Goal: Information Seeking & Learning: Learn about a topic

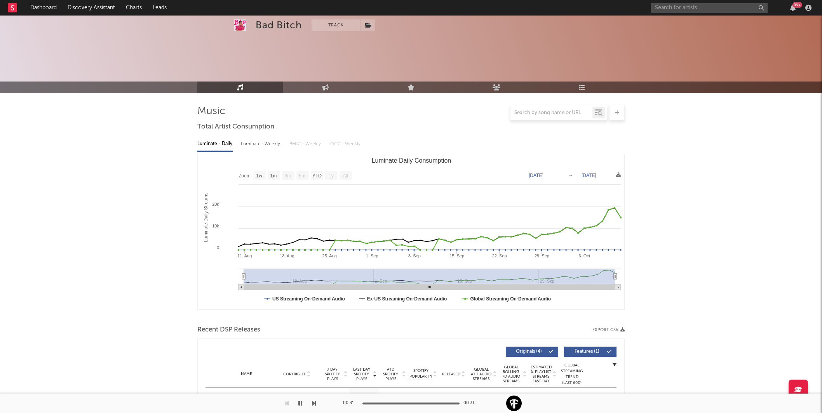
select select "1w"
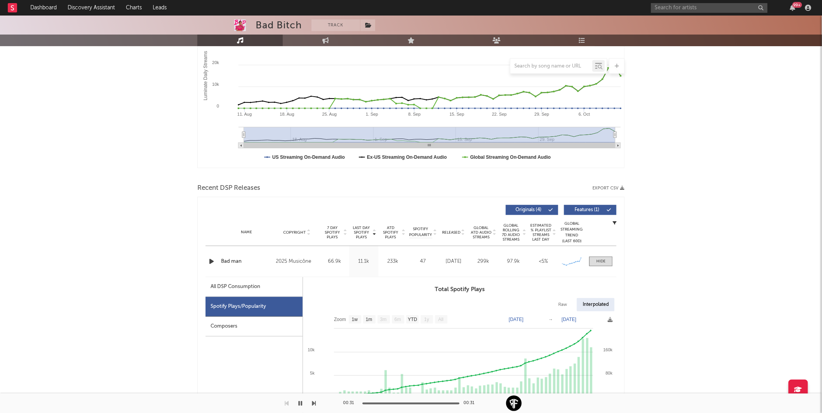
scroll to position [114, 0]
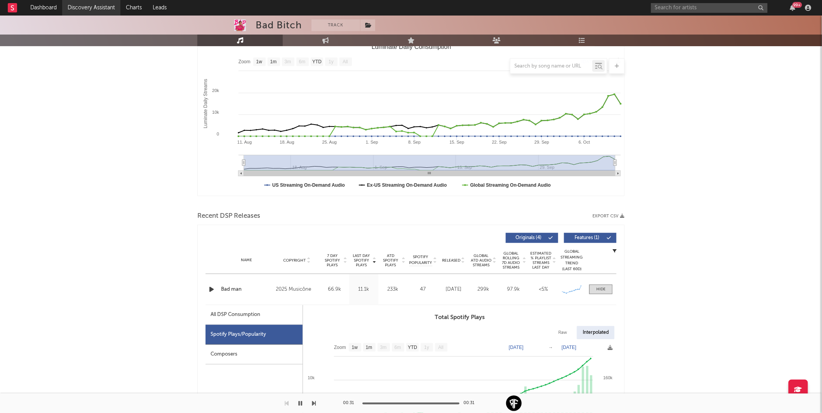
click at [77, 12] on link "Discovery Assistant" at bounding box center [91, 8] width 58 height 16
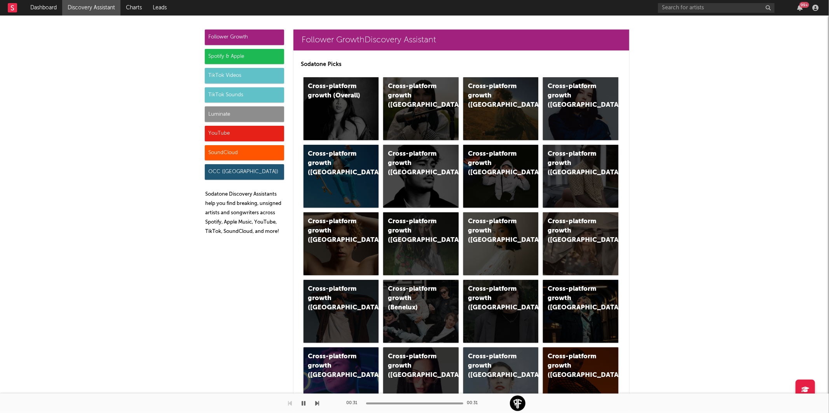
click at [211, 115] on div "Luminate" at bounding box center [244, 114] width 79 height 16
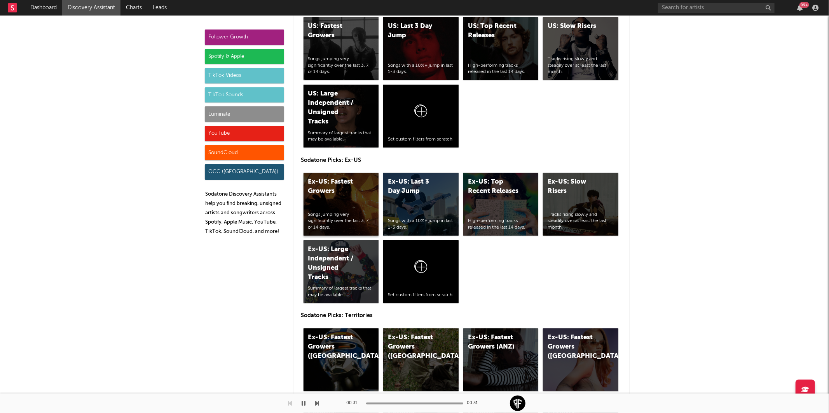
scroll to position [3669, 0]
click at [343, 194] on div "Ex-US: Fastest Growers" at bounding box center [334, 186] width 53 height 19
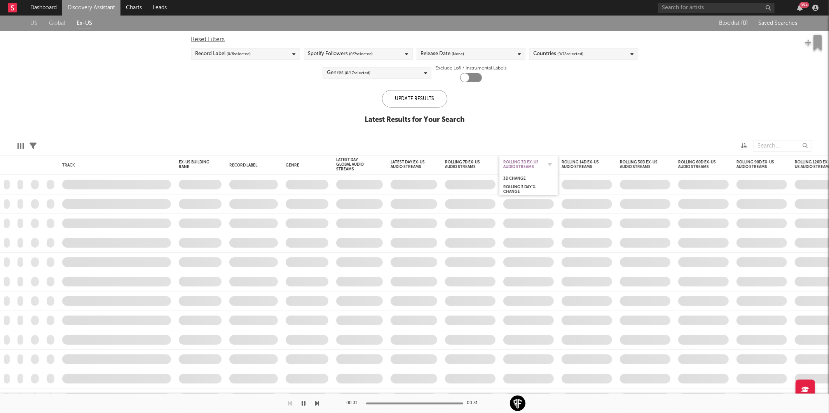
checkbox input "true"
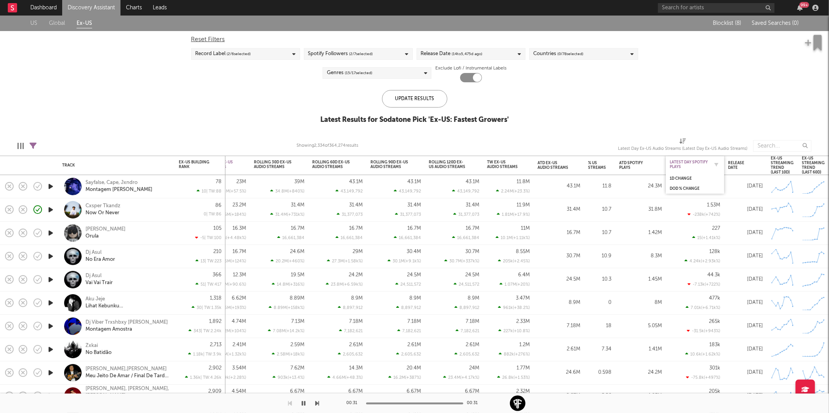
click at [699, 162] on div "Latest Day Spotify Plays" at bounding box center [688, 164] width 39 height 9
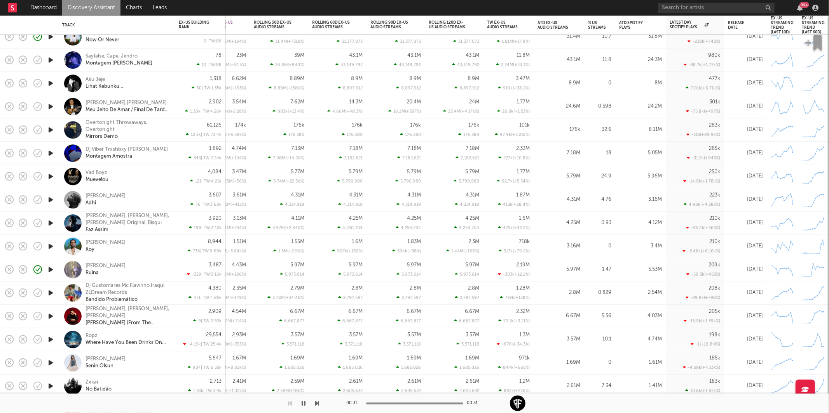
click at [51, 129] on icon "button" at bounding box center [51, 130] width 8 height 10
click at [50, 131] on icon "button" at bounding box center [50, 130] width 7 height 10
click at [49, 203] on icon "button" at bounding box center [51, 200] width 8 height 10
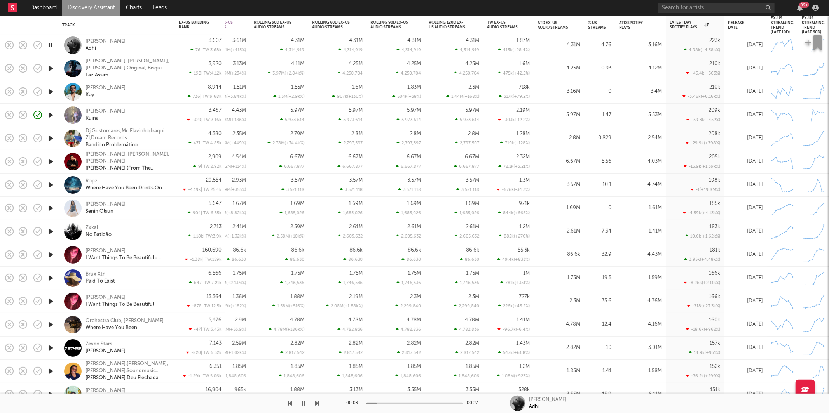
drag, startPoint x: 49, startPoint y: 45, endPoint x: 52, endPoint y: 53, distance: 8.4
click at [49, 45] on icon "button" at bounding box center [50, 45] width 7 height 10
click at [50, 68] on icon "button" at bounding box center [51, 69] width 8 height 10
click at [50, 68] on icon "button" at bounding box center [50, 69] width 7 height 10
click at [51, 91] on icon "button" at bounding box center [51, 92] width 8 height 10
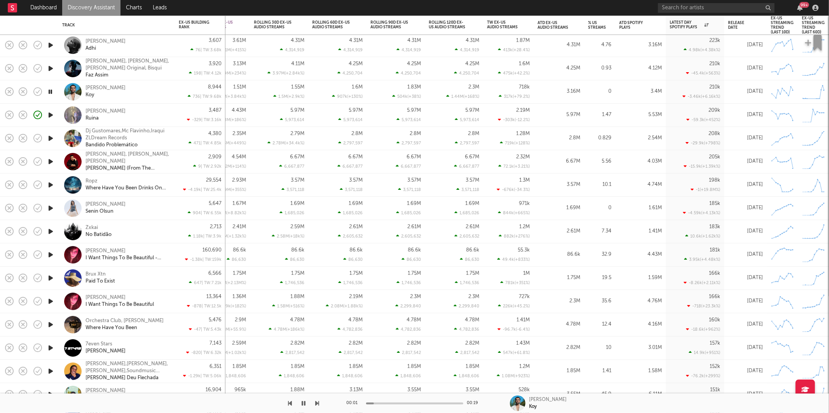
click at [51, 91] on icon "button" at bounding box center [50, 92] width 7 height 10
click at [51, 91] on icon "button" at bounding box center [51, 92] width 8 height 10
click at [317, 403] on icon "button" at bounding box center [317, 403] width 4 height 6
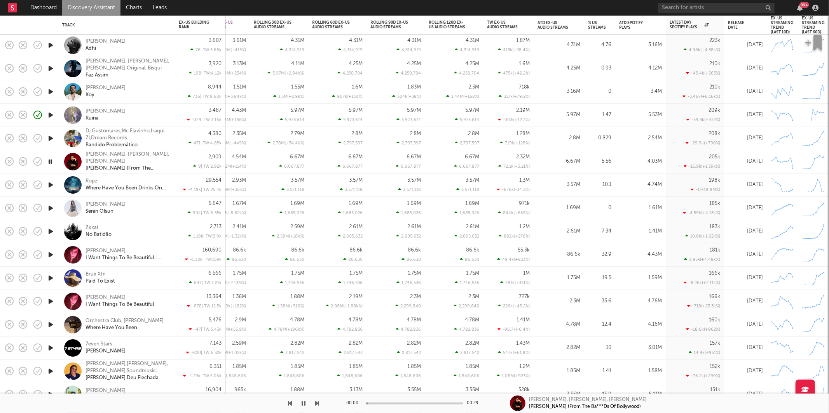
click at [317, 403] on icon "button" at bounding box center [317, 403] width 4 height 6
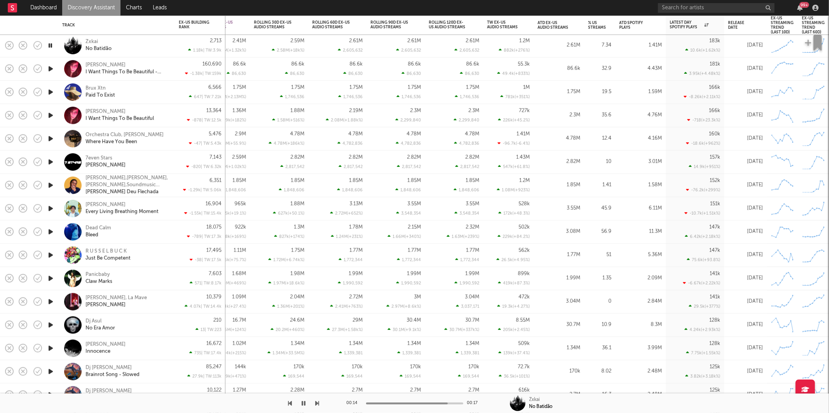
click at [319, 403] on icon "button" at bounding box center [317, 403] width 4 height 6
click at [317, 403] on icon "button" at bounding box center [317, 403] width 4 height 6
click at [305, 400] on icon "button" at bounding box center [304, 403] width 4 height 6
click at [304, 406] on icon "button" at bounding box center [303, 403] width 5 height 6
click at [52, 92] on icon "button" at bounding box center [50, 92] width 7 height 10
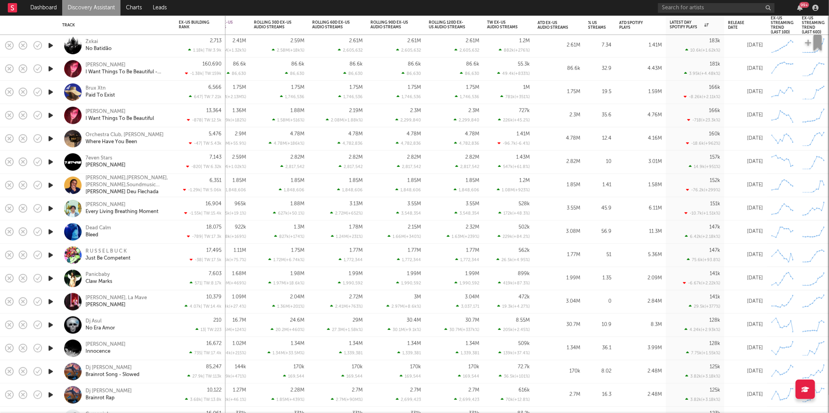
click at [143, 92] on div "Brux Xtn Paid To Exist" at bounding box center [127, 92] width 84 height 14
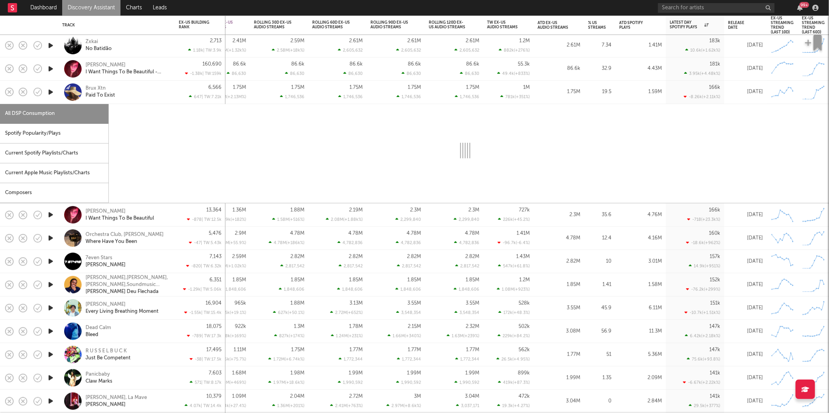
select select "1w"
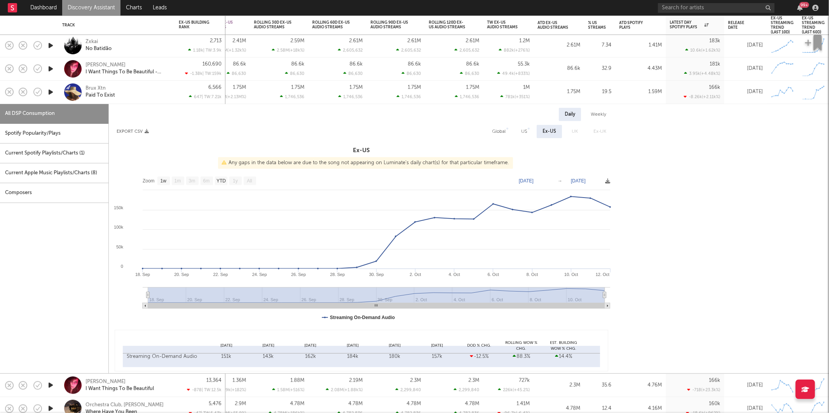
click at [518, 128] on div "US" at bounding box center [523, 131] width 17 height 13
select select "1w"
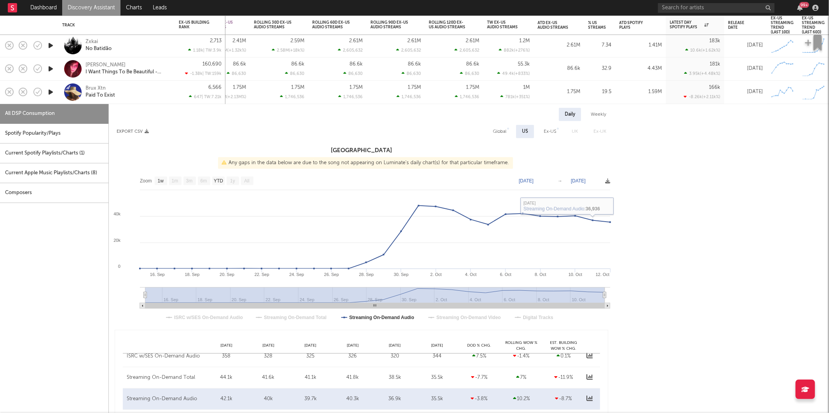
click at [505, 129] on div "Global" at bounding box center [500, 131] width 14 height 9
select select "1w"
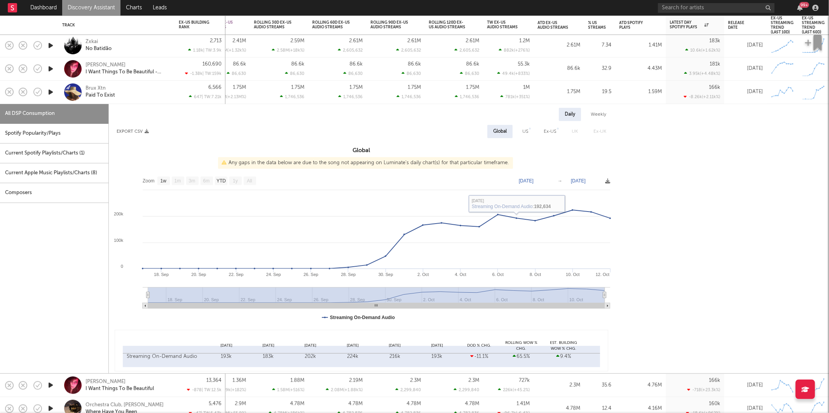
click at [68, 132] on div "Spotify Popularity/Plays" at bounding box center [54, 134] width 108 height 20
select select "1w"
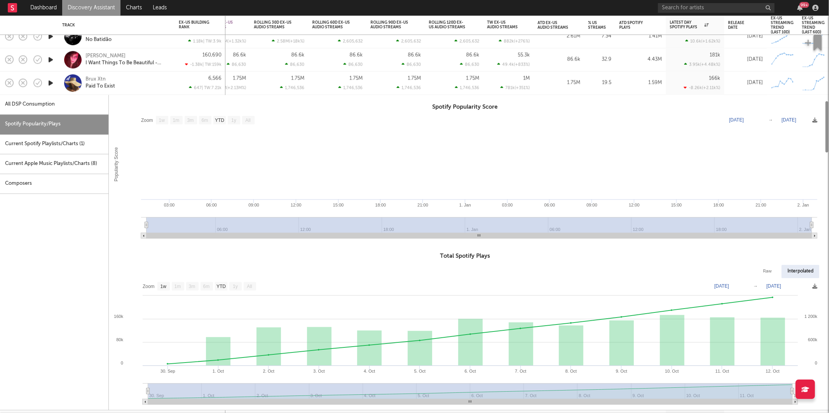
click at [148, 86] on div "Brux Xtn Paid To Exist" at bounding box center [127, 83] width 84 height 14
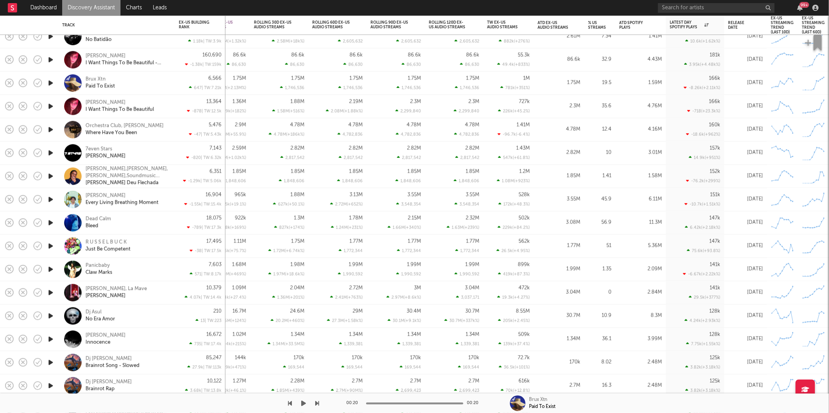
click at [301, 404] on icon "button" at bounding box center [303, 403] width 5 height 6
click at [318, 403] on icon "button" at bounding box center [317, 403] width 4 height 6
click at [317, 404] on icon "button" at bounding box center [317, 403] width 4 height 6
click at [317, 405] on icon "button" at bounding box center [317, 403] width 4 height 6
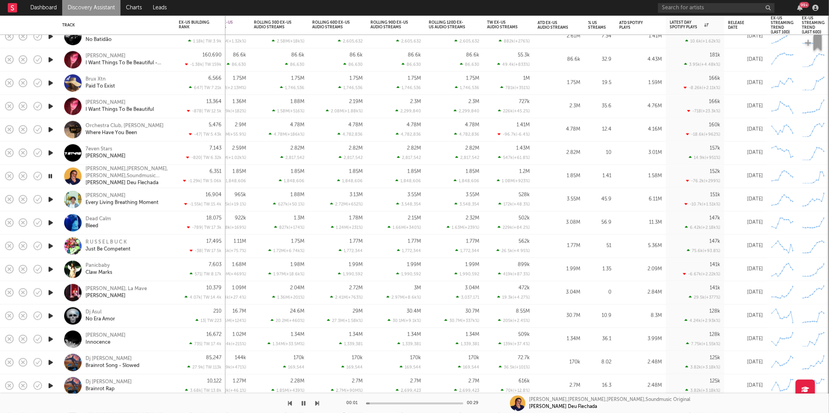
click at [317, 405] on icon "button" at bounding box center [317, 403] width 4 height 6
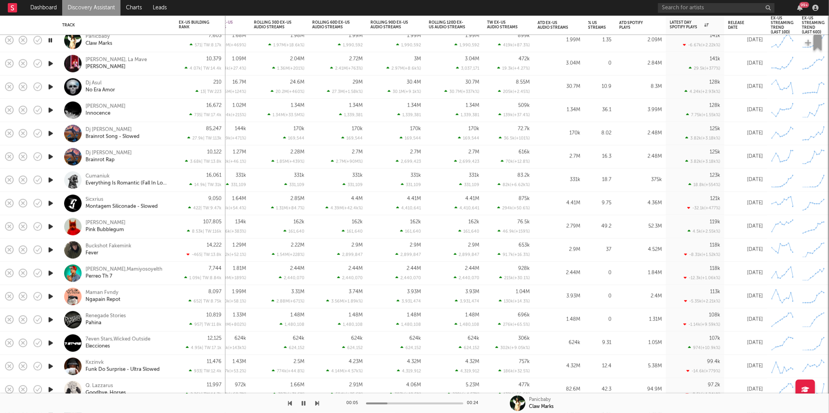
click at [316, 404] on icon "button" at bounding box center [317, 403] width 4 height 6
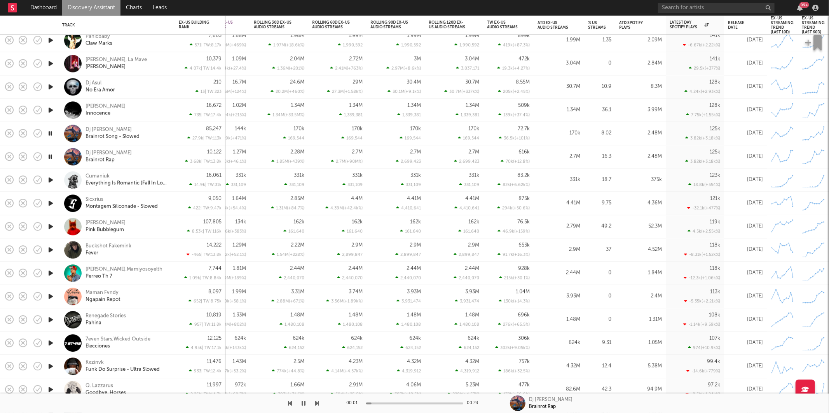
click at [316, 404] on icon "button" at bounding box center [317, 403] width 4 height 6
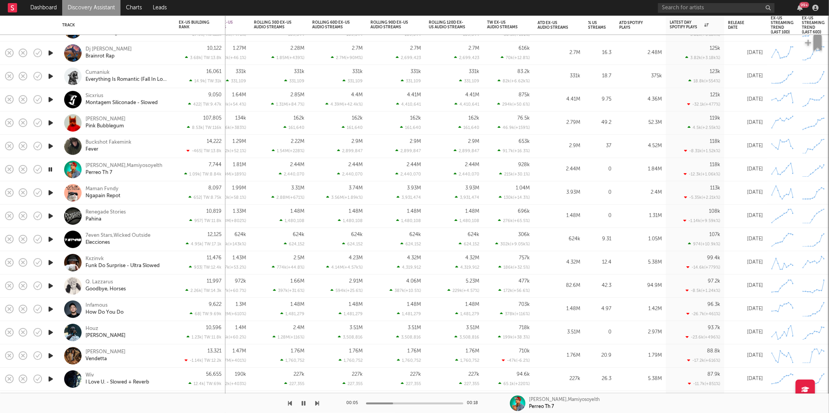
click at [315, 404] on icon "button" at bounding box center [317, 403] width 4 height 6
click at [316, 404] on icon "button" at bounding box center [317, 403] width 4 height 6
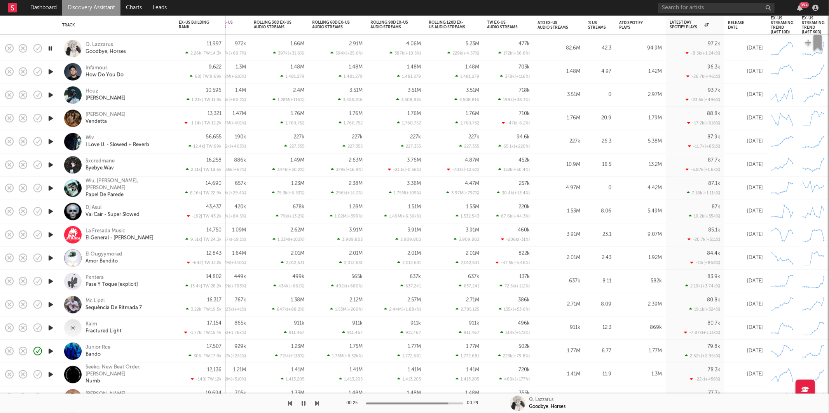
click at [313, 402] on div at bounding box center [159, 403] width 319 height 19
click at [317, 402] on icon "button" at bounding box center [317, 403] width 4 height 6
click at [289, 404] on icon "button" at bounding box center [290, 403] width 4 height 6
click at [316, 401] on icon "button" at bounding box center [317, 403] width 4 height 6
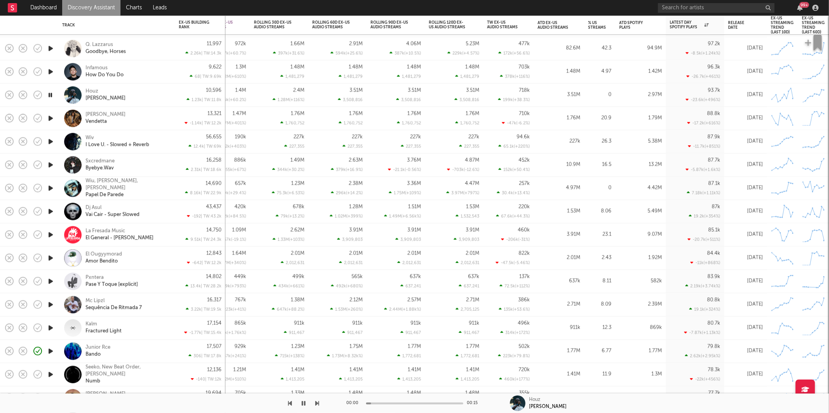
click at [317, 401] on icon "button" at bounding box center [317, 403] width 4 height 6
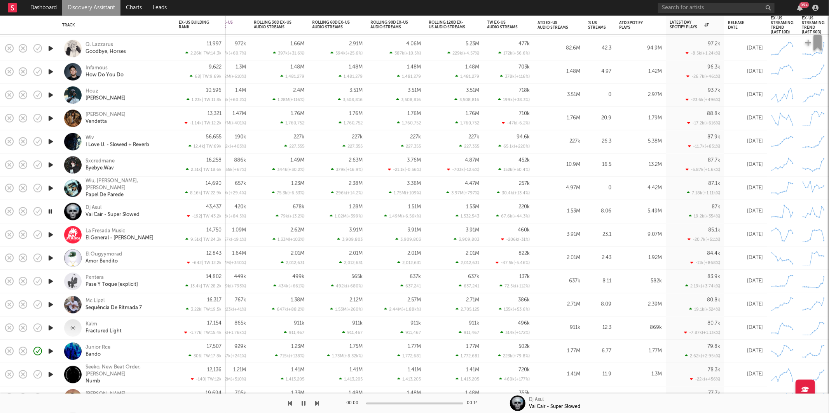
click at [317, 401] on icon "button" at bounding box center [317, 403] width 4 height 6
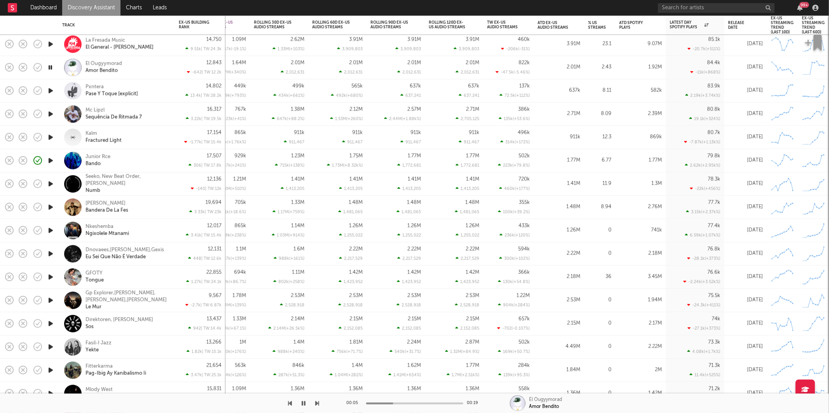
click at [318, 400] on icon "button" at bounding box center [317, 403] width 4 height 6
click at [290, 403] on icon "button" at bounding box center [290, 403] width 4 height 6
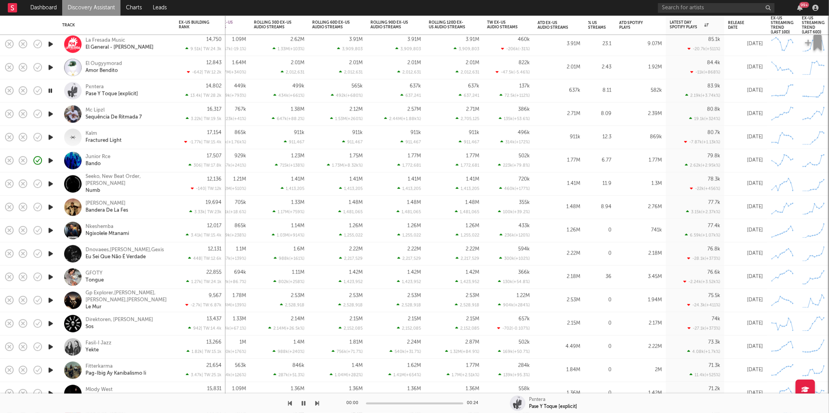
click at [290, 403] on icon "button" at bounding box center [290, 403] width 4 height 6
click at [162, 68] on div "El Ougyymorad Amor Bendito" at bounding box center [127, 68] width 84 height 14
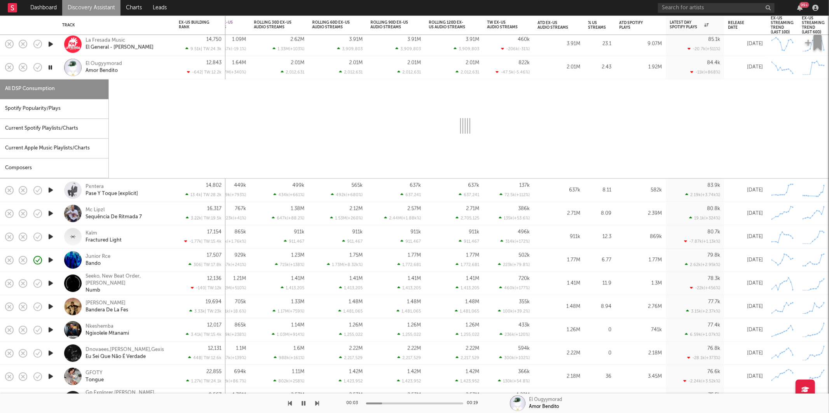
click at [79, 112] on div "Spotify Popularity/Plays" at bounding box center [54, 109] width 108 height 20
select select "1w"
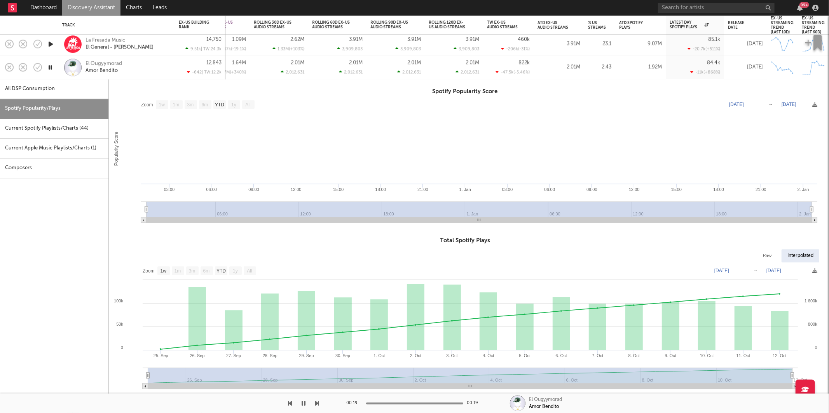
click at [157, 65] on div "El Ougyymorad Amor Bendito" at bounding box center [127, 68] width 84 height 14
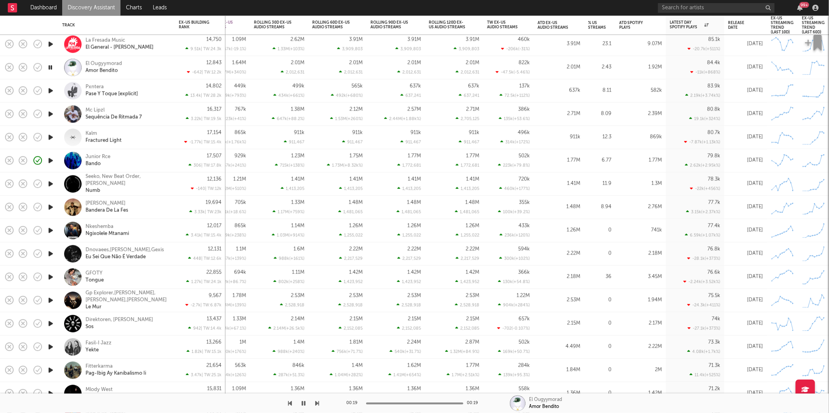
click at [316, 401] on icon "button" at bounding box center [317, 403] width 4 height 6
click at [319, 405] on div "00:12 00:15 Kalm Fractured Light" at bounding box center [414, 403] width 829 height 19
click at [317, 404] on icon "button" at bounding box center [317, 403] width 4 height 6
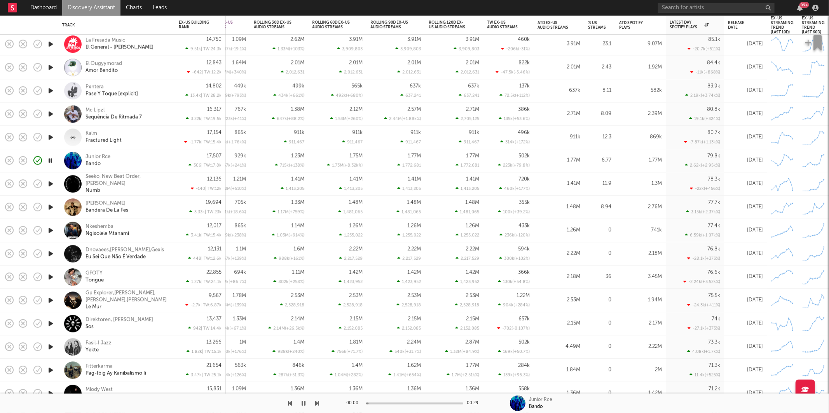
click at [317, 404] on icon "button" at bounding box center [317, 403] width 4 height 6
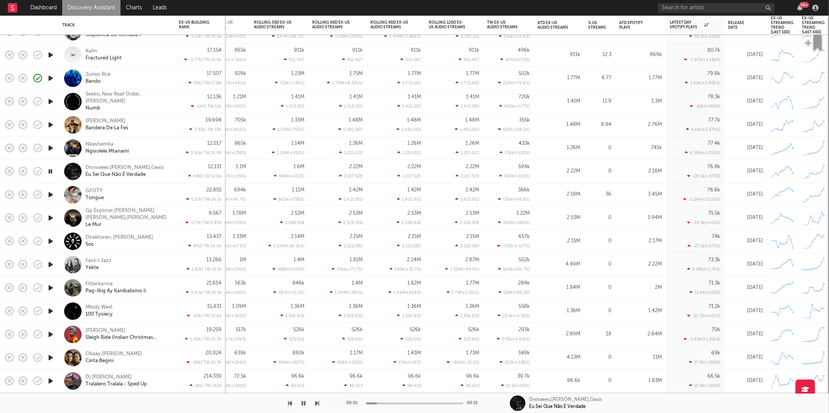
click at [288, 404] on icon "button" at bounding box center [290, 403] width 4 height 6
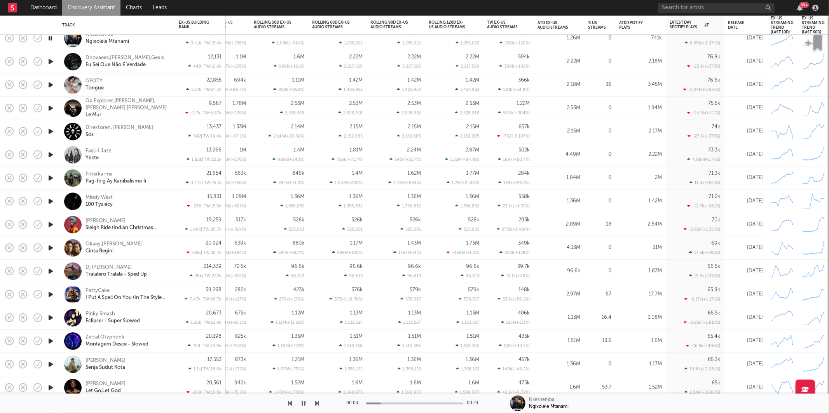
click at [318, 407] on button "button" at bounding box center [317, 403] width 4 height 19
click at [313, 400] on div at bounding box center [159, 403] width 319 height 19
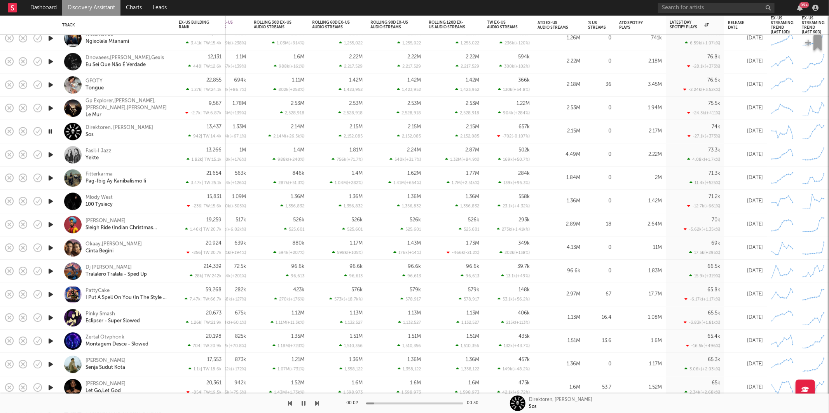
click at [316, 404] on icon "button" at bounding box center [317, 403] width 4 height 6
click at [320, 400] on div "00:01 00:29 Fasil-I Jazz Yekte" at bounding box center [414, 403] width 829 height 19
click at [317, 401] on icon "button" at bounding box center [317, 403] width 4 height 6
click at [155, 204] on div "Mlody West 100 Tysiecy" at bounding box center [127, 202] width 84 height 14
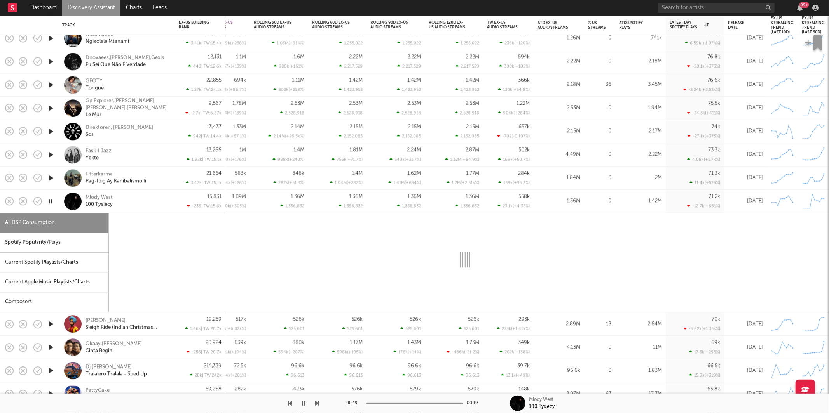
select select "1w"
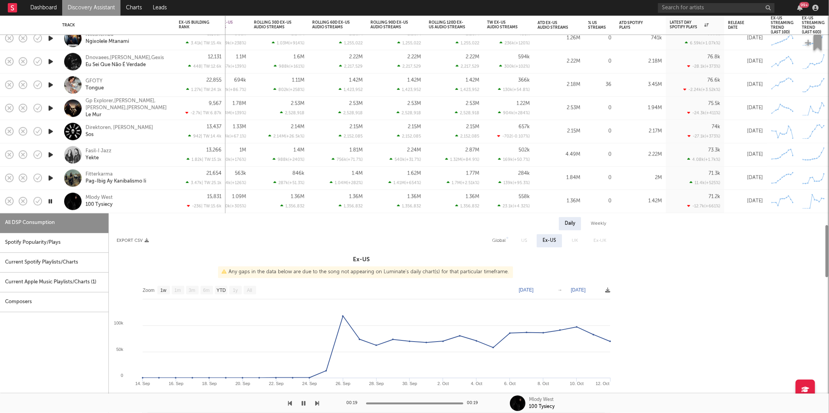
click at [86, 234] on div "Spotify Popularity/Plays" at bounding box center [54, 243] width 108 height 20
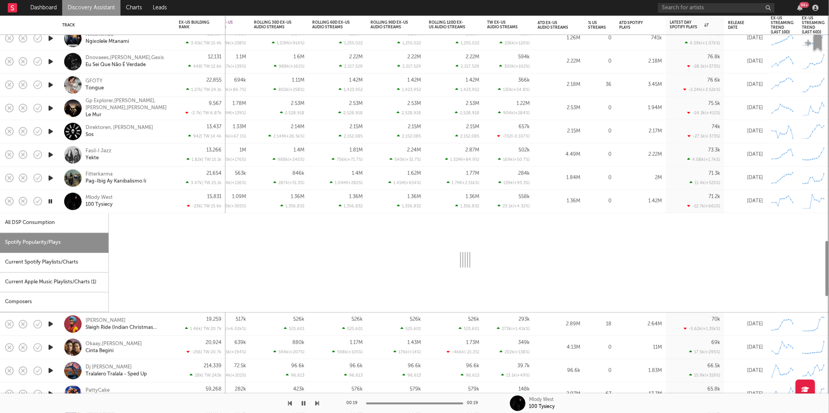
select select "1w"
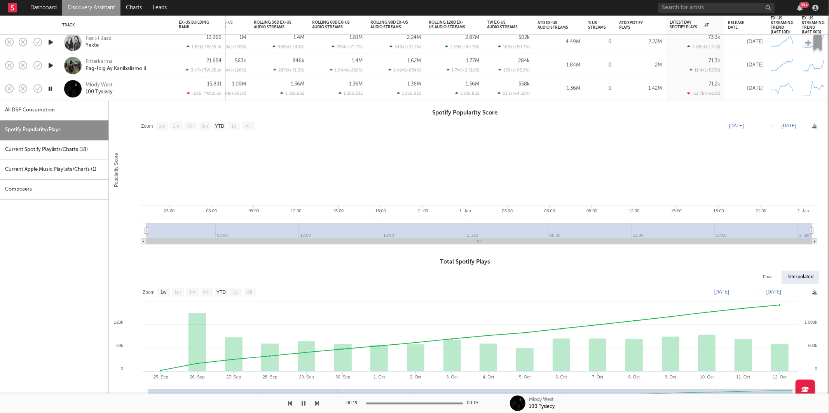
drag, startPoint x: 337, startPoint y: 207, endPoint x: 167, endPoint y: 150, distance: 180.1
click at [167, 150] on rect at bounding box center [465, 184] width 712 height 132
click at [145, 94] on div "Mlody West 100 Tysiecy" at bounding box center [127, 89] width 84 height 14
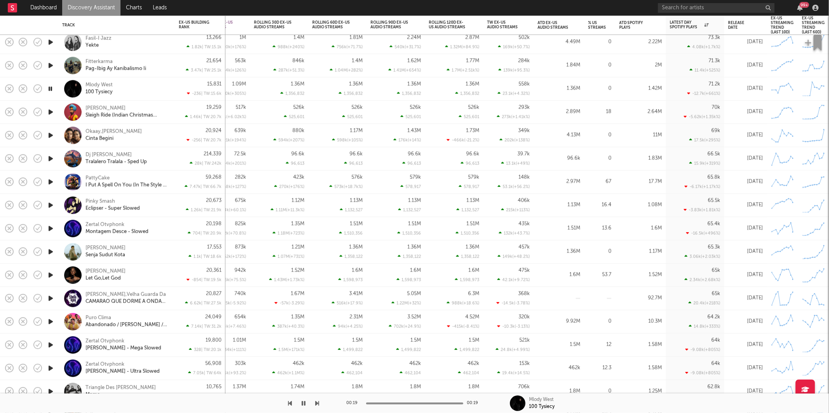
click at [317, 402] on icon "button" at bounding box center [317, 403] width 4 height 6
click at [316, 401] on icon "button" at bounding box center [317, 403] width 4 height 6
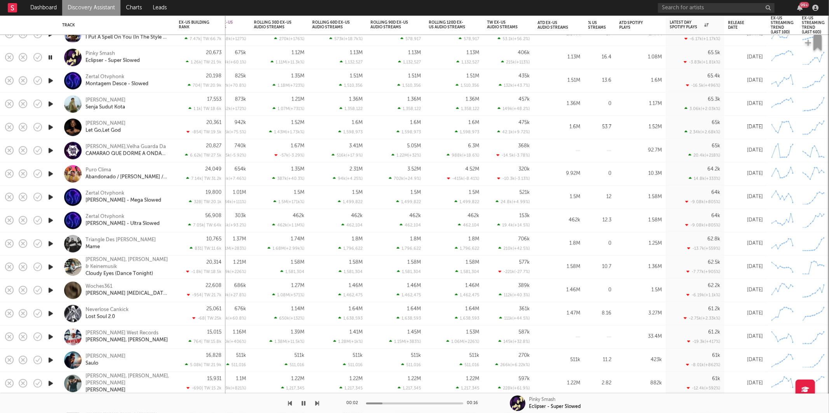
click at [315, 405] on icon "button" at bounding box center [317, 403] width 4 height 6
click at [291, 403] on icon "button" at bounding box center [290, 403] width 4 height 6
click at [314, 402] on div at bounding box center [159, 403] width 319 height 19
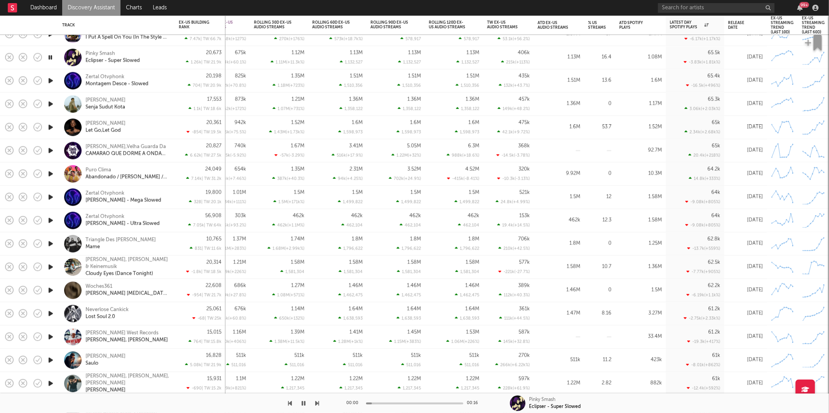
click at [314, 402] on div at bounding box center [159, 403] width 319 height 19
click at [317, 402] on icon "button" at bounding box center [317, 403] width 4 height 6
click at [289, 404] on icon "button" at bounding box center [290, 403] width 4 height 6
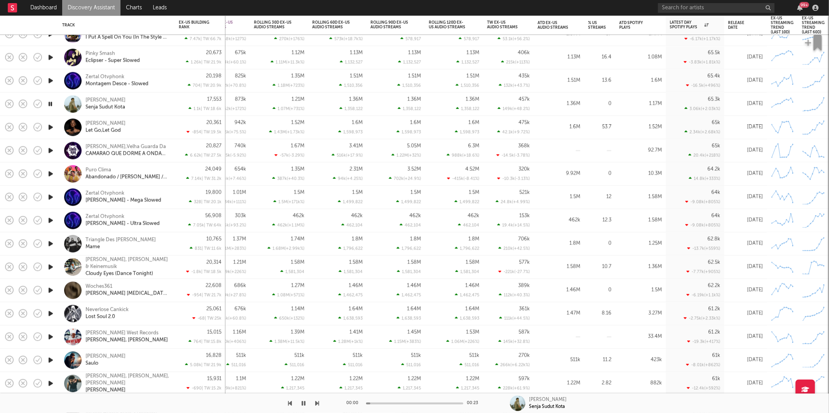
click at [315, 402] on icon "button" at bounding box center [317, 403] width 4 height 6
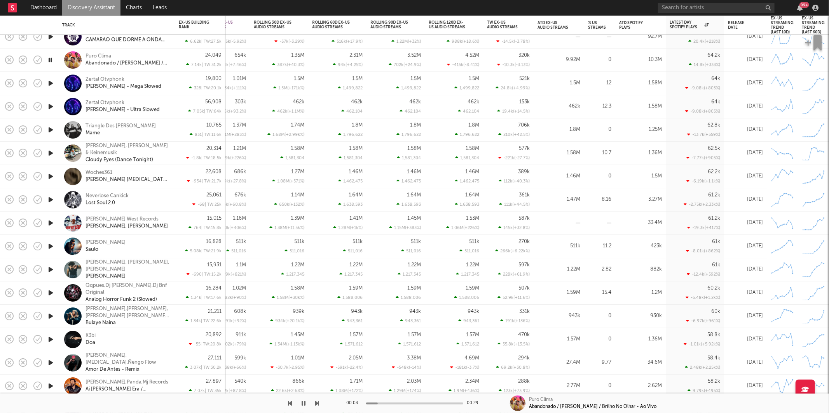
click at [313, 403] on div at bounding box center [159, 403] width 319 height 19
click at [318, 403] on icon "button" at bounding box center [317, 403] width 4 height 6
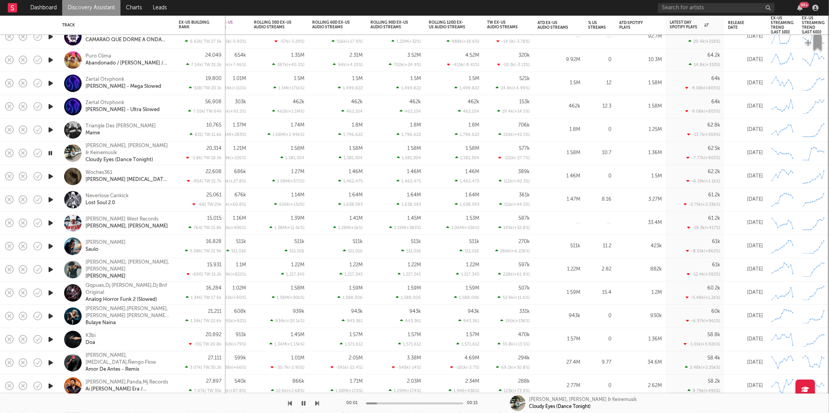
click at [318, 403] on icon "button" at bounding box center [317, 403] width 4 height 6
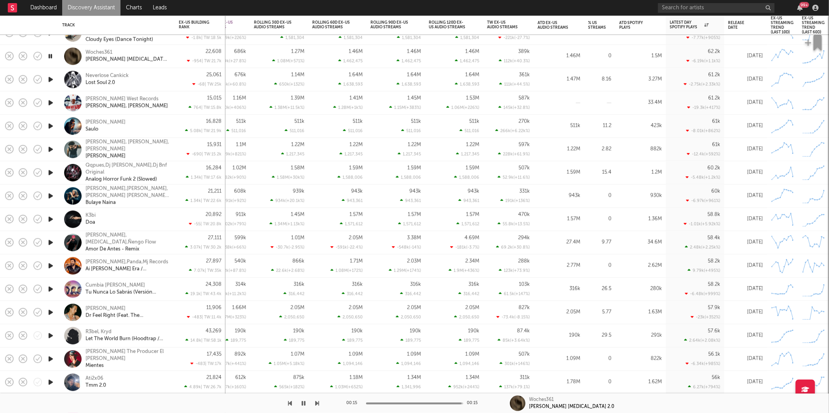
click at [150, 59] on div "Woches361 [PERSON_NAME] [MEDICAL_DATA] 2.0" at bounding box center [127, 56] width 84 height 14
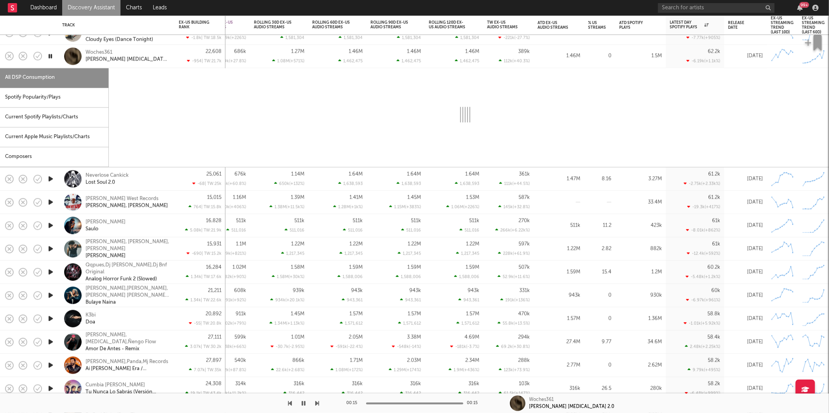
click at [70, 103] on div "Spotify Popularity/Plays" at bounding box center [54, 98] width 108 height 20
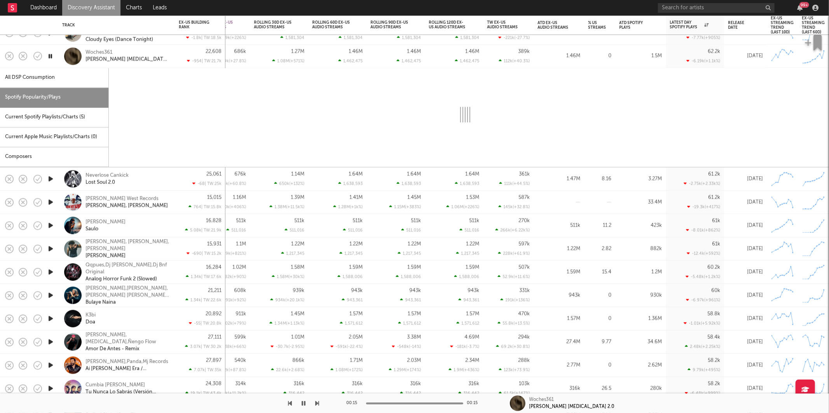
select select "1w"
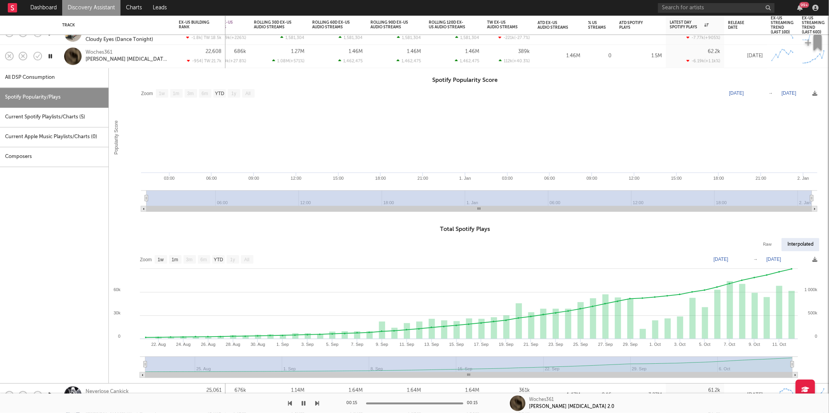
click at [148, 56] on div "Woches361 [PERSON_NAME] [MEDICAL_DATA] 2.0" at bounding box center [127, 56] width 84 height 14
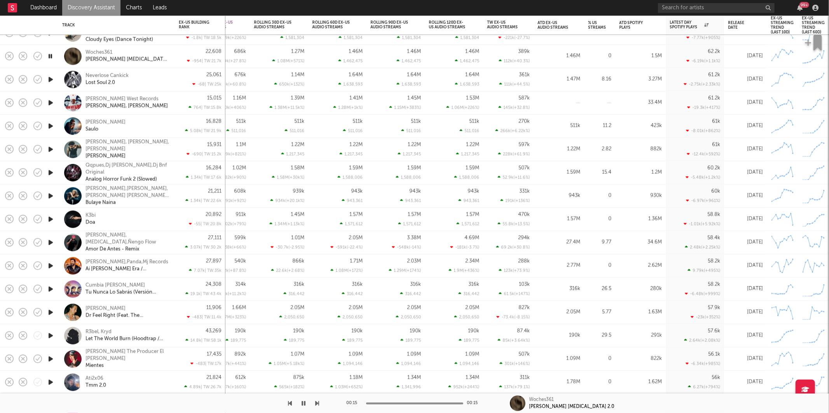
click at [316, 403] on icon "button" at bounding box center [317, 403] width 4 height 6
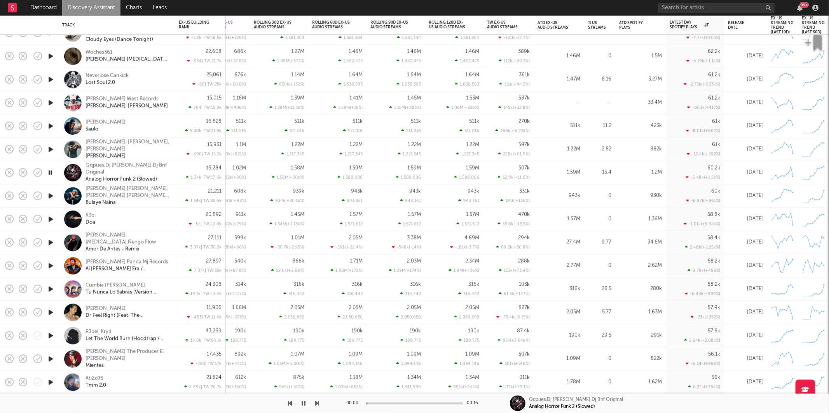
click at [316, 403] on icon "button" at bounding box center [317, 403] width 4 height 6
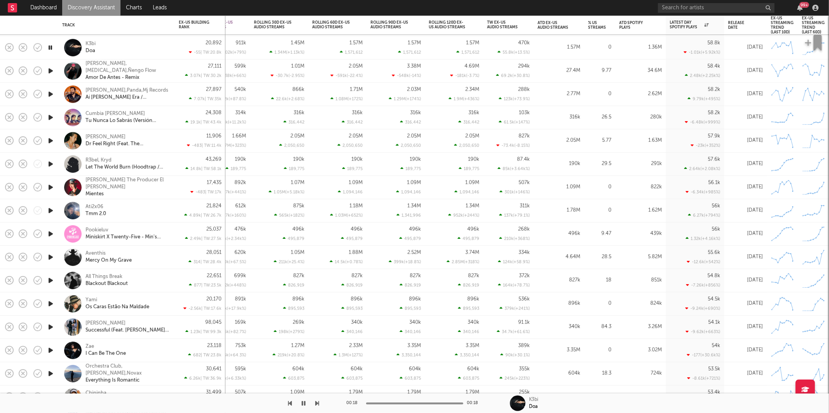
click at [151, 49] on div "K3bi Doa" at bounding box center [127, 48] width 84 height 14
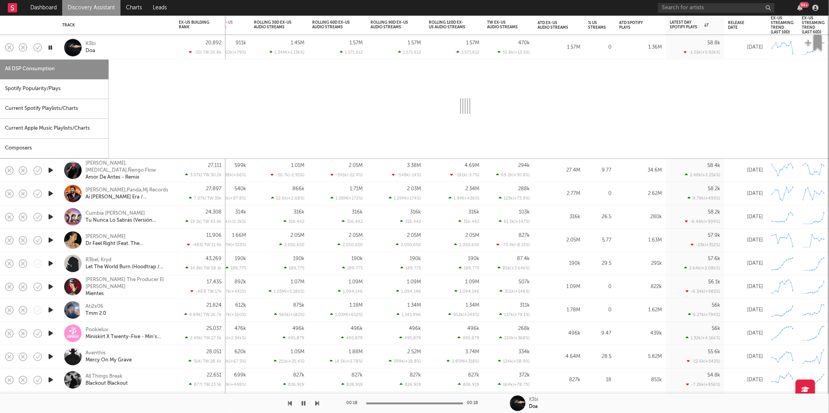
select select "1w"
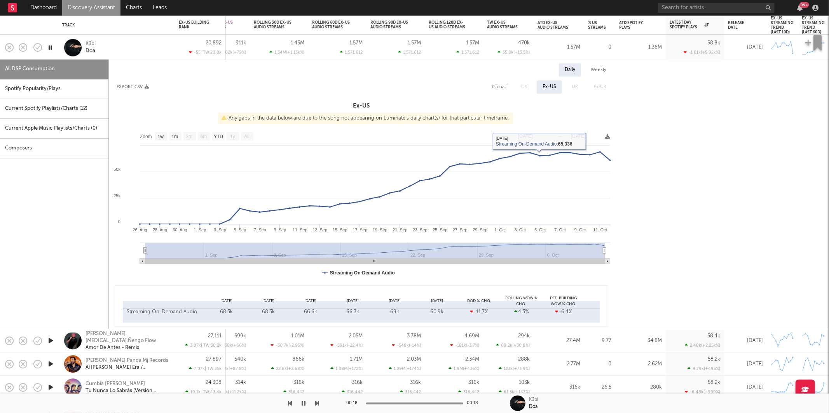
click at [502, 86] on div "Global" at bounding box center [499, 86] width 14 height 9
select select "1w"
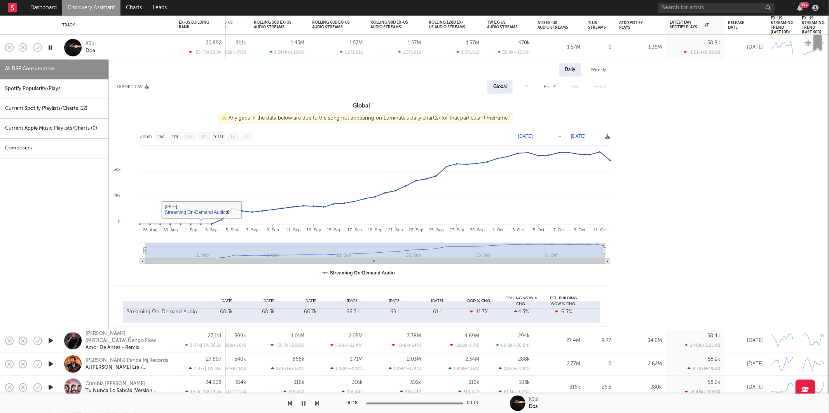
click at [37, 90] on div "Spotify Popularity/Plays" at bounding box center [54, 89] width 108 height 20
select select "1w"
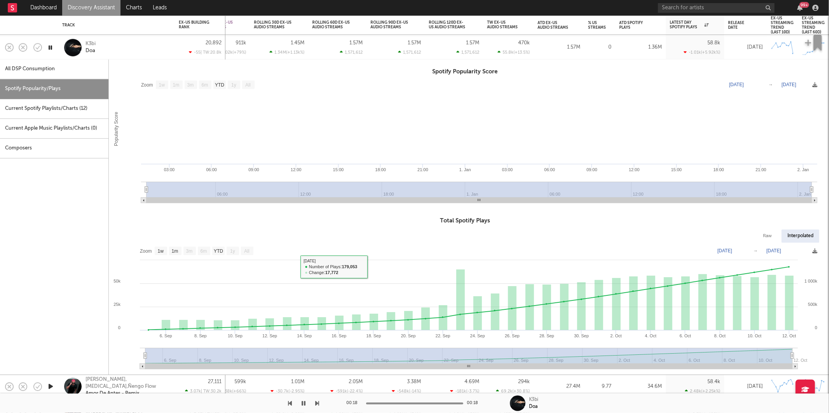
drag, startPoint x: 137, startPoint y: 52, endPoint x: 77, endPoint y: 58, distance: 59.8
click at [136, 52] on div "K3bi Doa" at bounding box center [127, 48] width 84 height 14
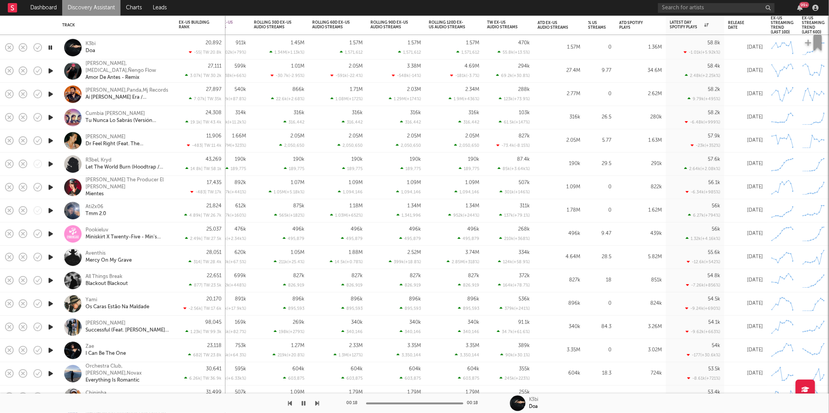
click at [49, 71] on icon "button" at bounding box center [51, 71] width 8 height 10
click at [316, 402] on icon "button" at bounding box center [317, 403] width 4 height 6
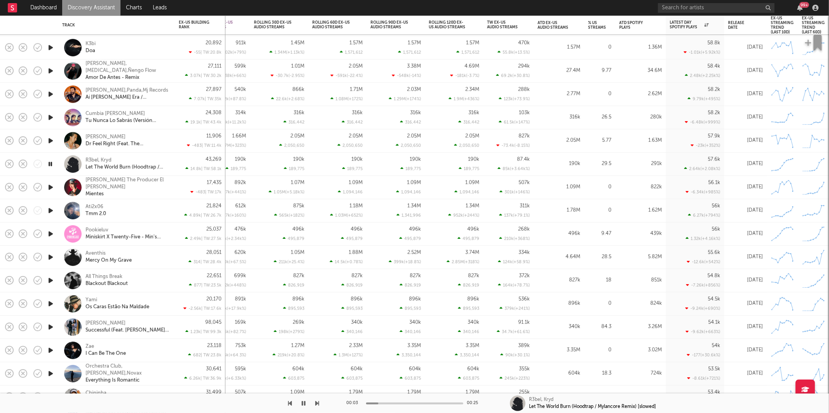
drag, startPoint x: 303, startPoint y: 402, endPoint x: 329, endPoint y: 393, distance: 27.3
click at [303, 402] on icon "button" at bounding box center [304, 403] width 4 height 6
click at [301, 404] on button "button" at bounding box center [304, 403] width 8 height 19
click at [304, 402] on icon "button" at bounding box center [304, 403] width 4 height 6
click at [301, 403] on icon "button" at bounding box center [303, 403] width 5 height 6
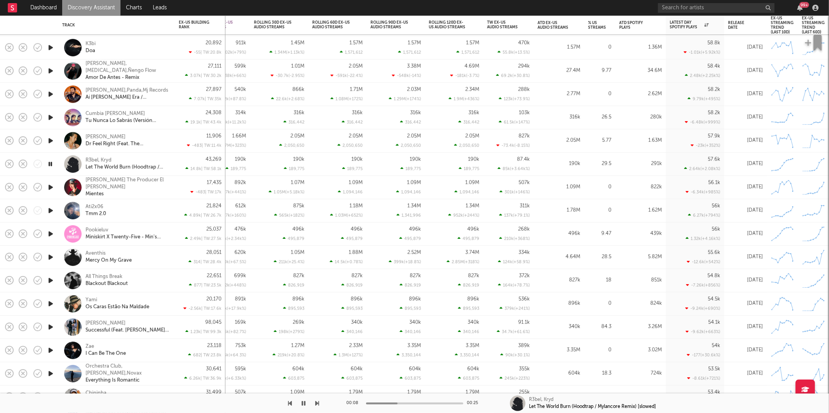
click at [315, 404] on icon "button" at bounding box center [317, 403] width 4 height 6
click at [315, 403] on icon "button" at bounding box center [317, 403] width 4 height 6
click at [319, 404] on icon "button" at bounding box center [317, 403] width 4 height 6
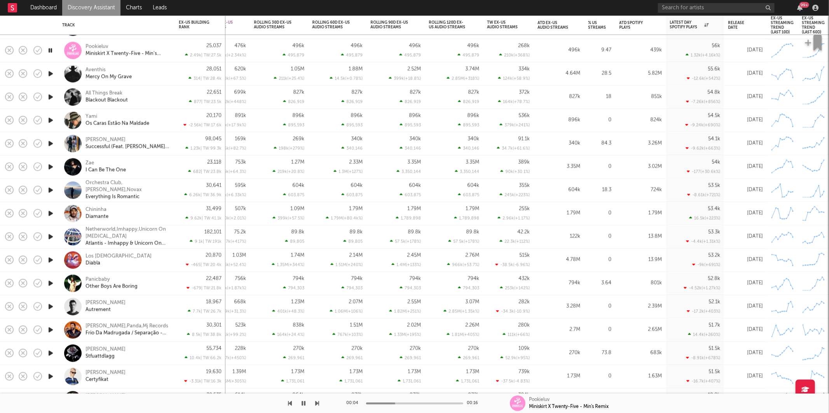
click at [316, 403] on icon "button" at bounding box center [317, 403] width 4 height 6
click at [317, 403] on icon "button" at bounding box center [317, 403] width 4 height 6
click at [315, 411] on button "button" at bounding box center [317, 403] width 4 height 19
click at [313, 407] on div at bounding box center [159, 403] width 319 height 19
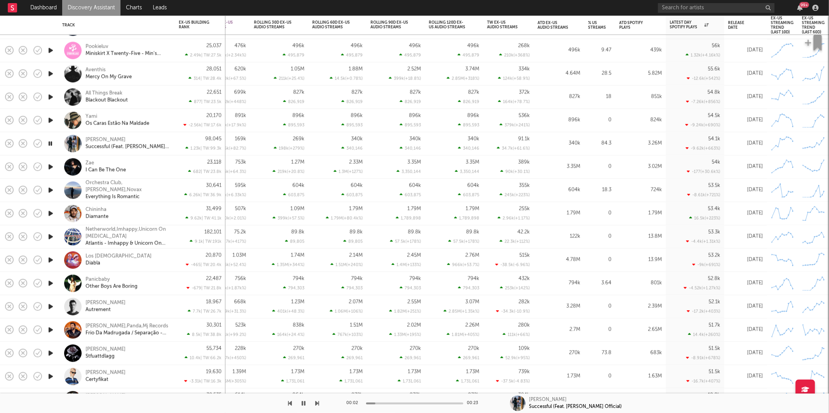
click at [320, 407] on div "00:02 00:23 Pcf Jaey Successful (Feat. [PERSON_NAME] Official)" at bounding box center [414, 403] width 829 height 19
click at [313, 402] on div at bounding box center [159, 403] width 319 height 19
click at [316, 402] on icon "button" at bounding box center [317, 403] width 4 height 6
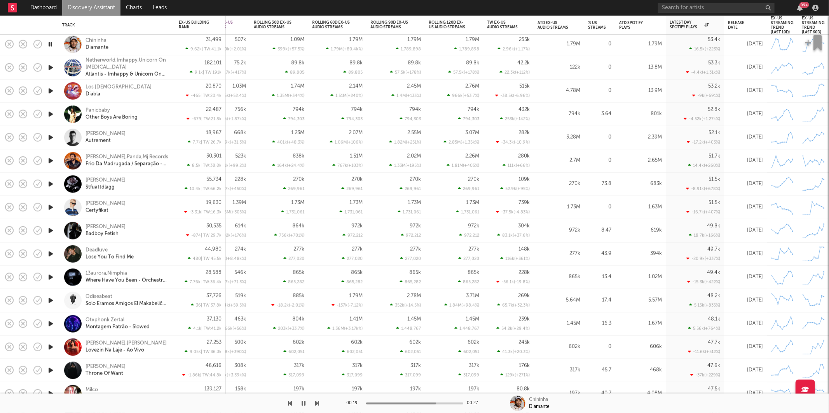
click at [319, 402] on icon "button" at bounding box center [317, 403] width 4 height 6
click at [318, 403] on icon "button" at bounding box center [317, 403] width 4 height 6
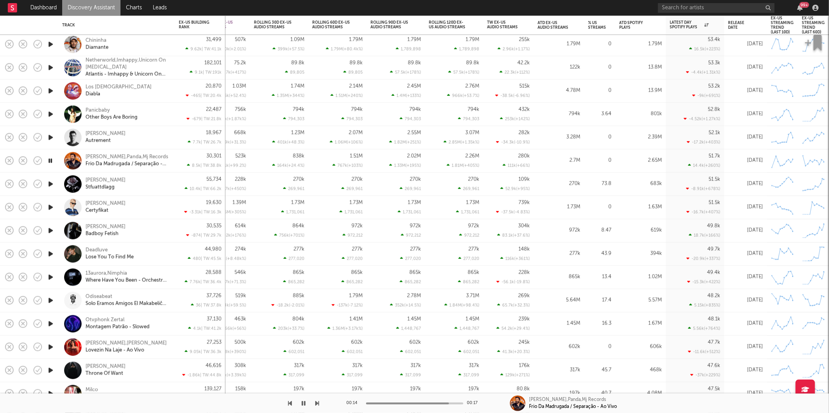
click at [305, 403] on icon "button" at bounding box center [304, 403] width 4 height 6
click at [305, 403] on icon "button" at bounding box center [303, 403] width 5 height 6
click at [317, 402] on icon "button" at bounding box center [317, 403] width 4 height 6
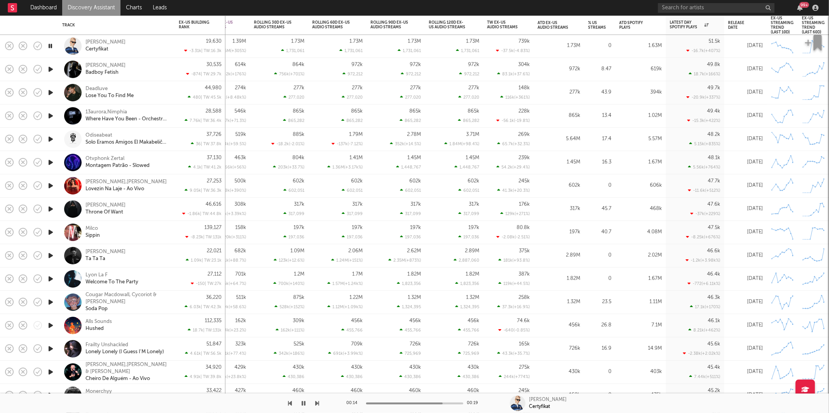
click at [51, 46] on icon "button" at bounding box center [50, 46] width 7 height 10
